Goal: Task Accomplishment & Management: Use online tool/utility

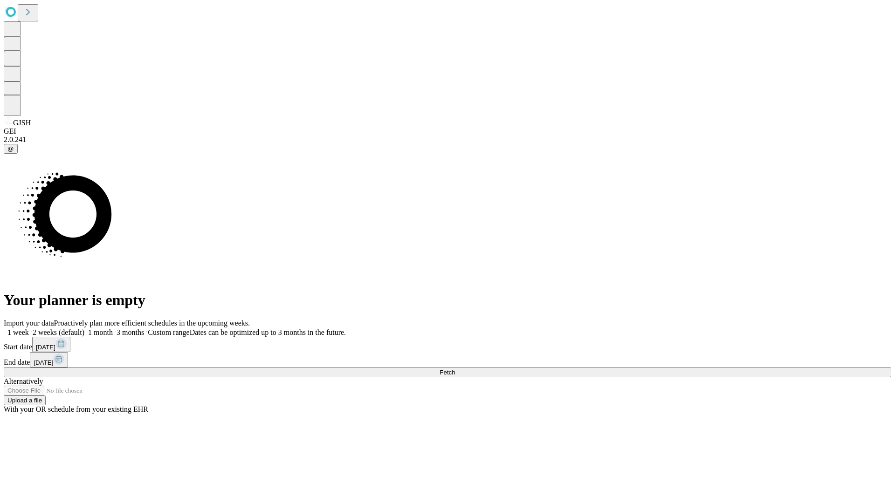
click at [455, 369] on span "Fetch" at bounding box center [446, 372] width 15 height 7
